Goal: Find specific fact: Find specific fact

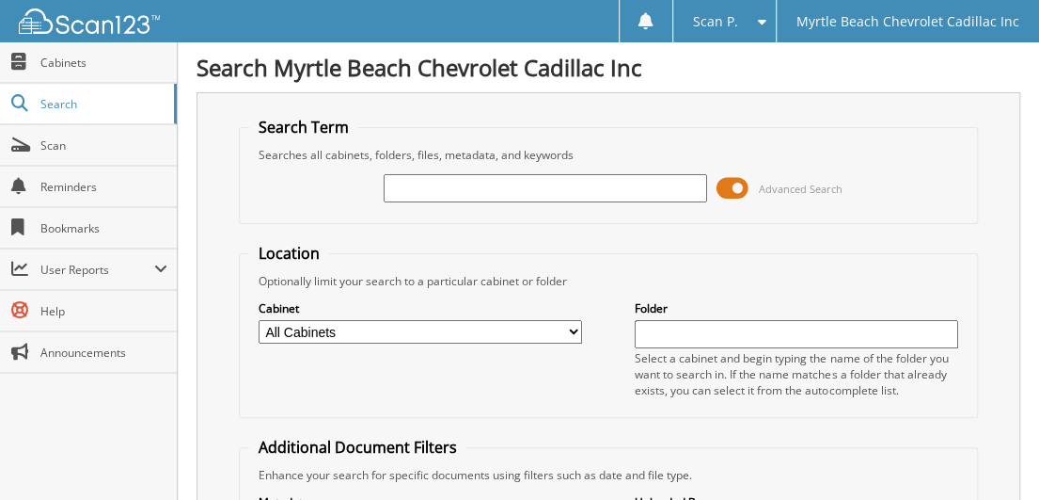
click at [428, 189] on input "text" at bounding box center [546, 188] width 324 height 28
type input "772255"
